Goal: Task Accomplishment & Management: Manage account settings

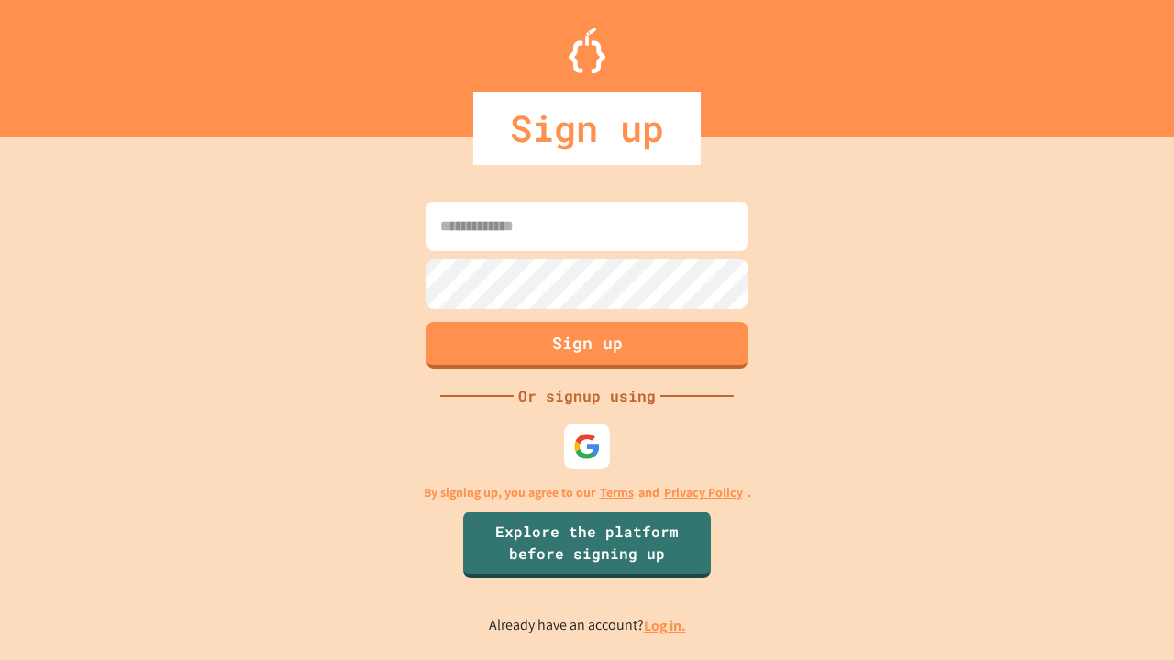
click at [666, 625] on link "Log in." at bounding box center [665, 625] width 42 height 19
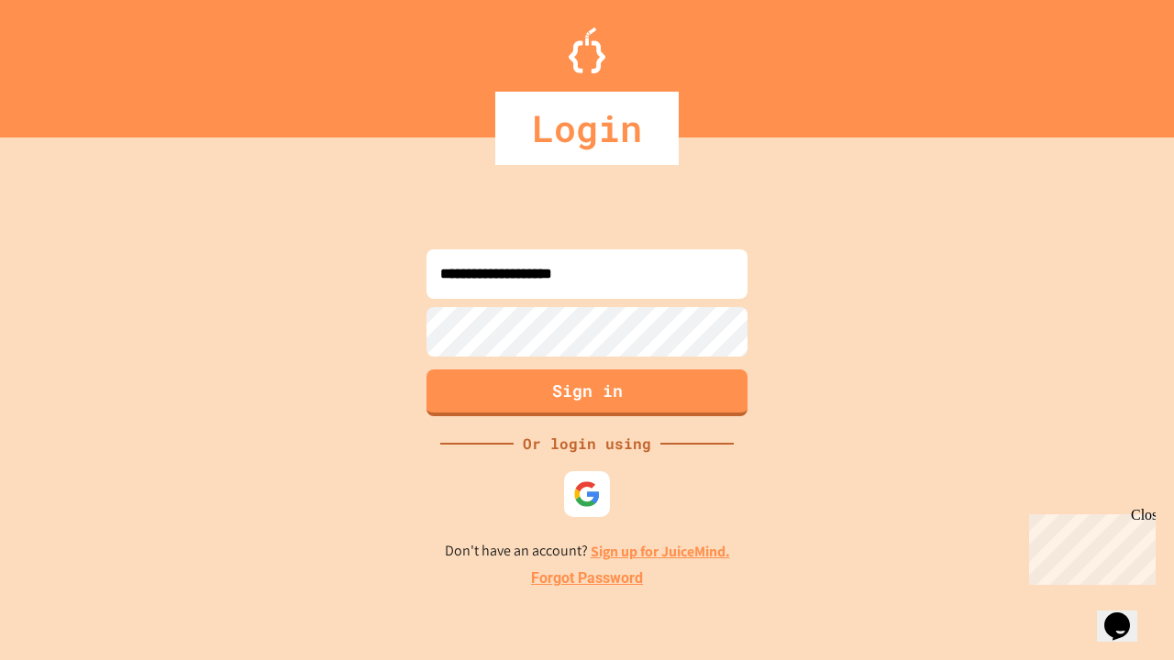
type input "**********"
